Goal: Information Seeking & Learning: Learn about a topic

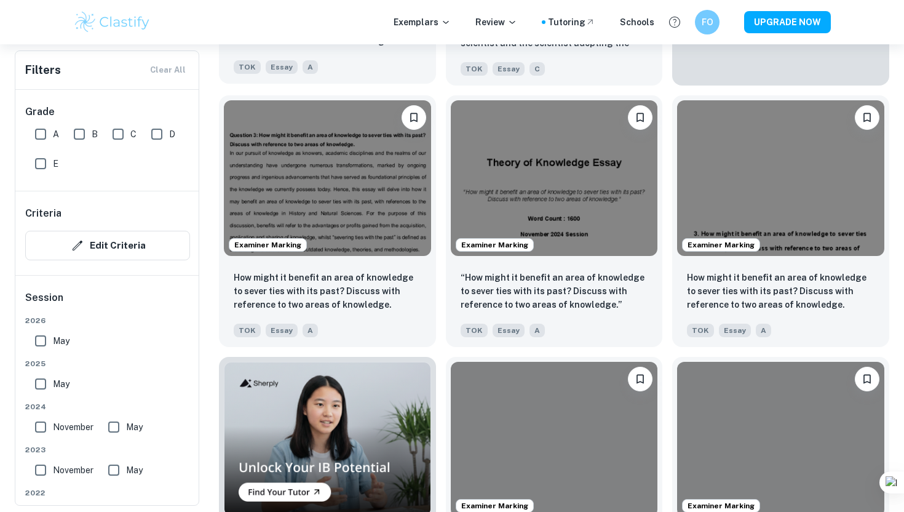
scroll to position [786, 0]
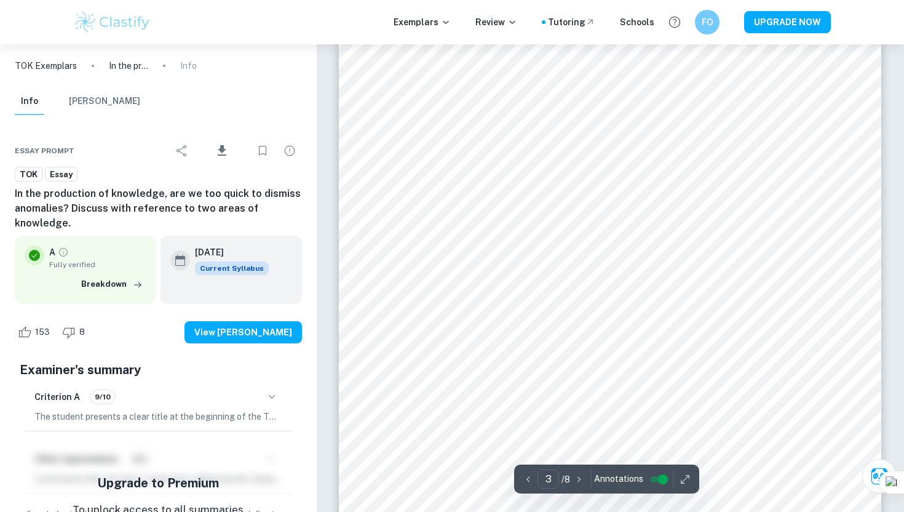
scroll to position [1767, 0]
type input "1"
